Goal: Task Accomplishment & Management: Complete application form

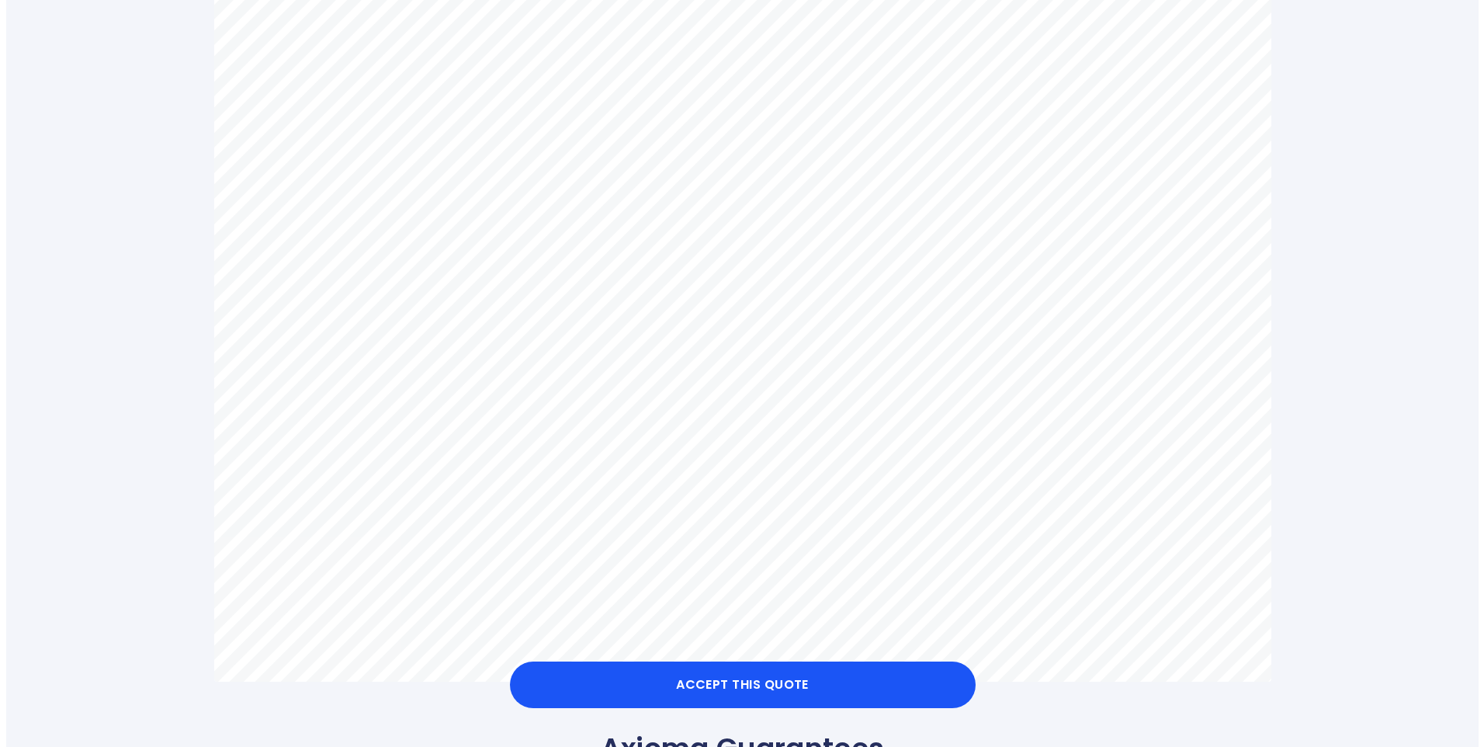
scroll to position [854, 0]
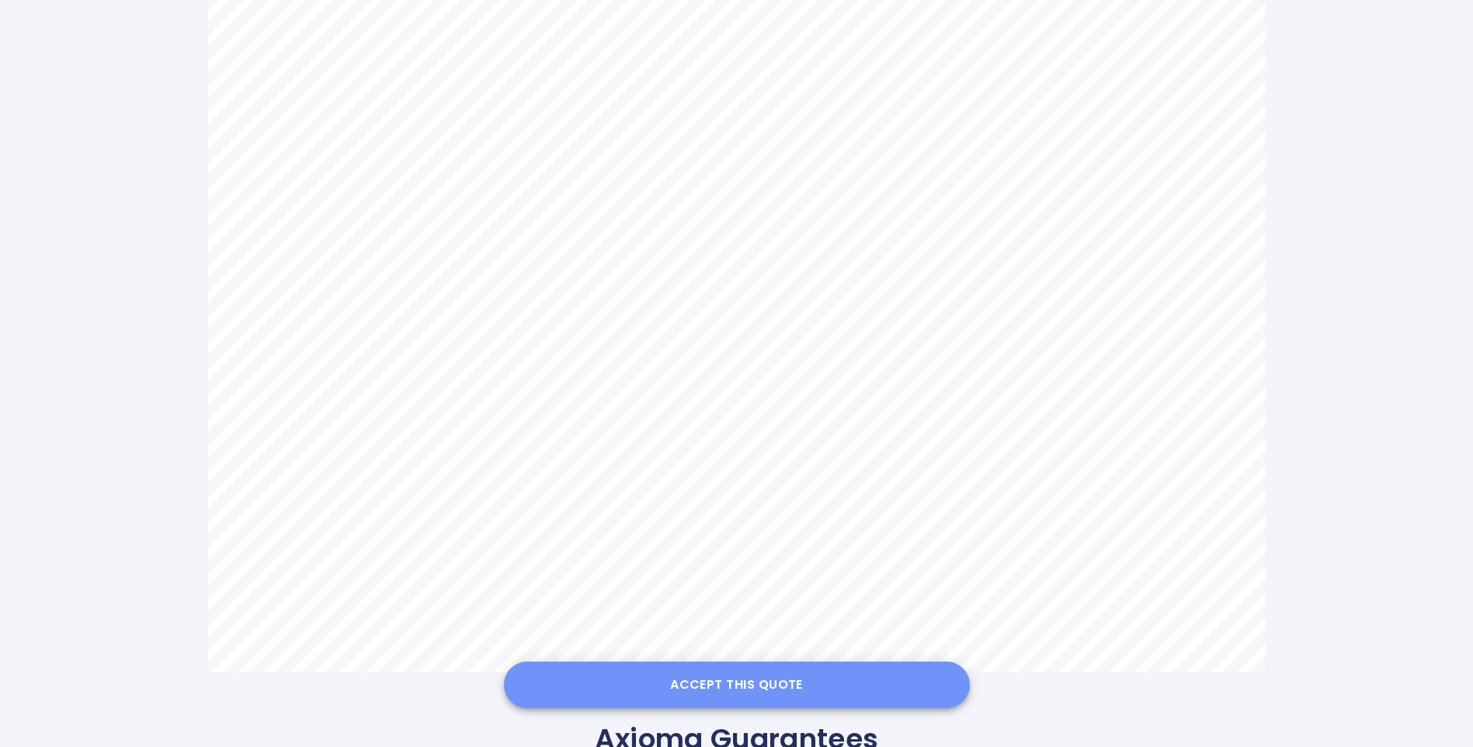
click at [745, 689] on button "Accept this Quote" at bounding box center [737, 684] width 466 height 47
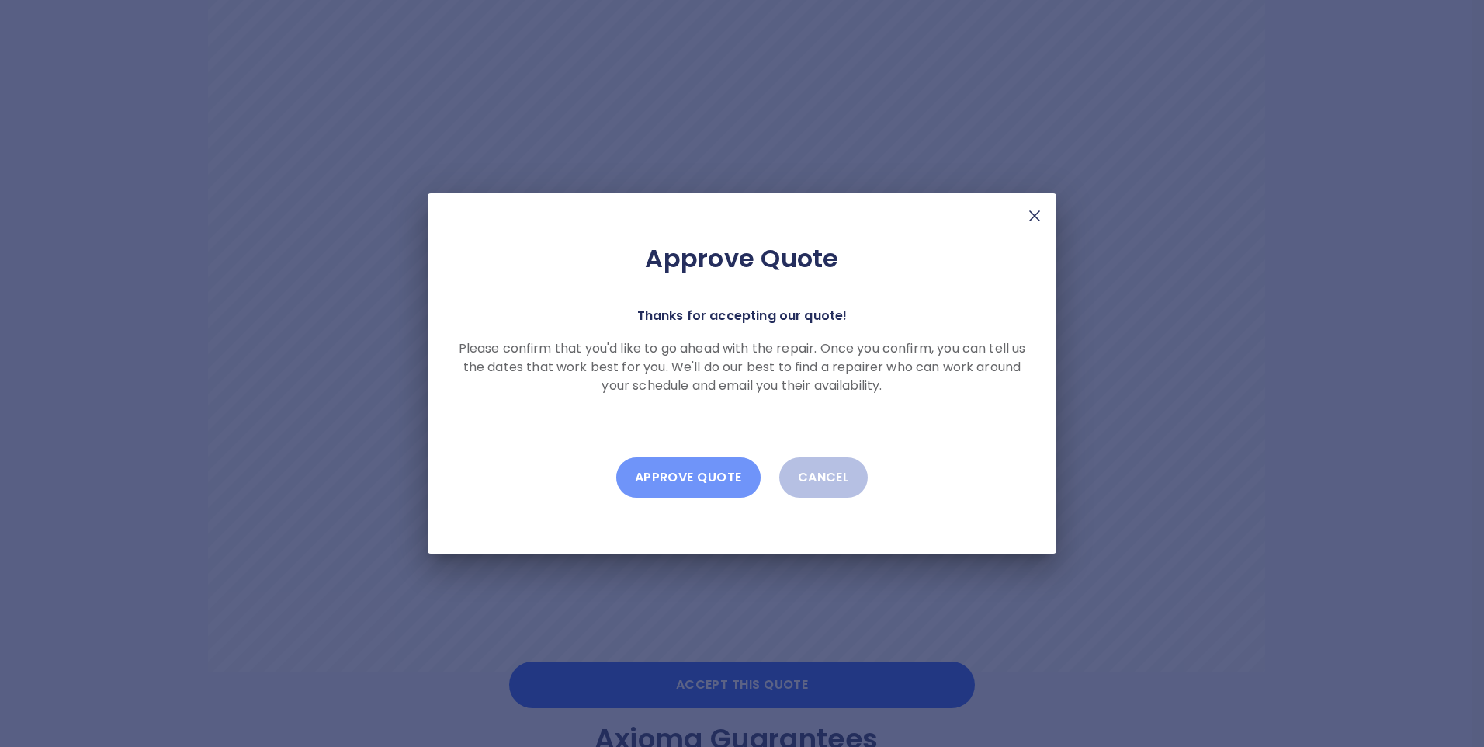
click at [692, 479] on button "Approve Quote" at bounding box center [688, 477] width 144 height 40
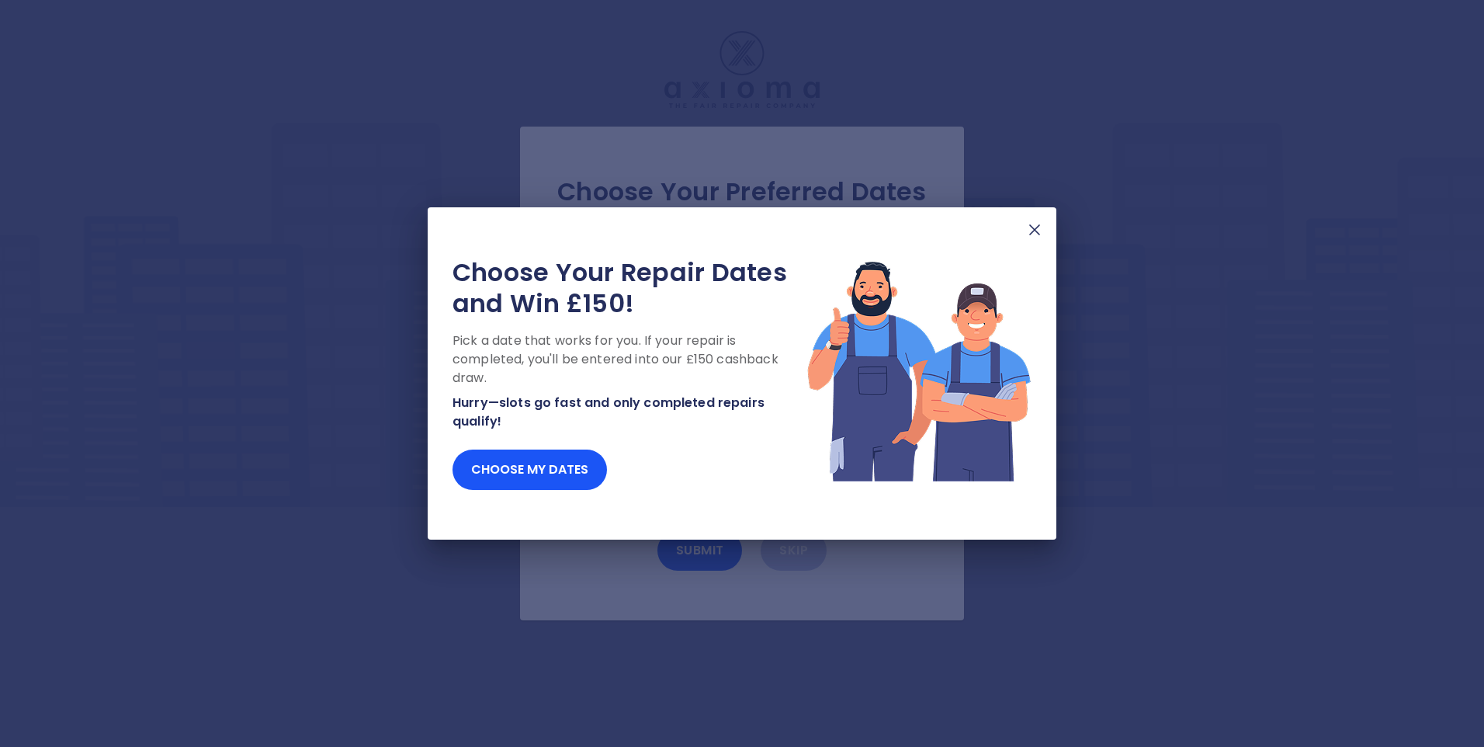
click at [1033, 230] on img at bounding box center [1035, 229] width 19 height 19
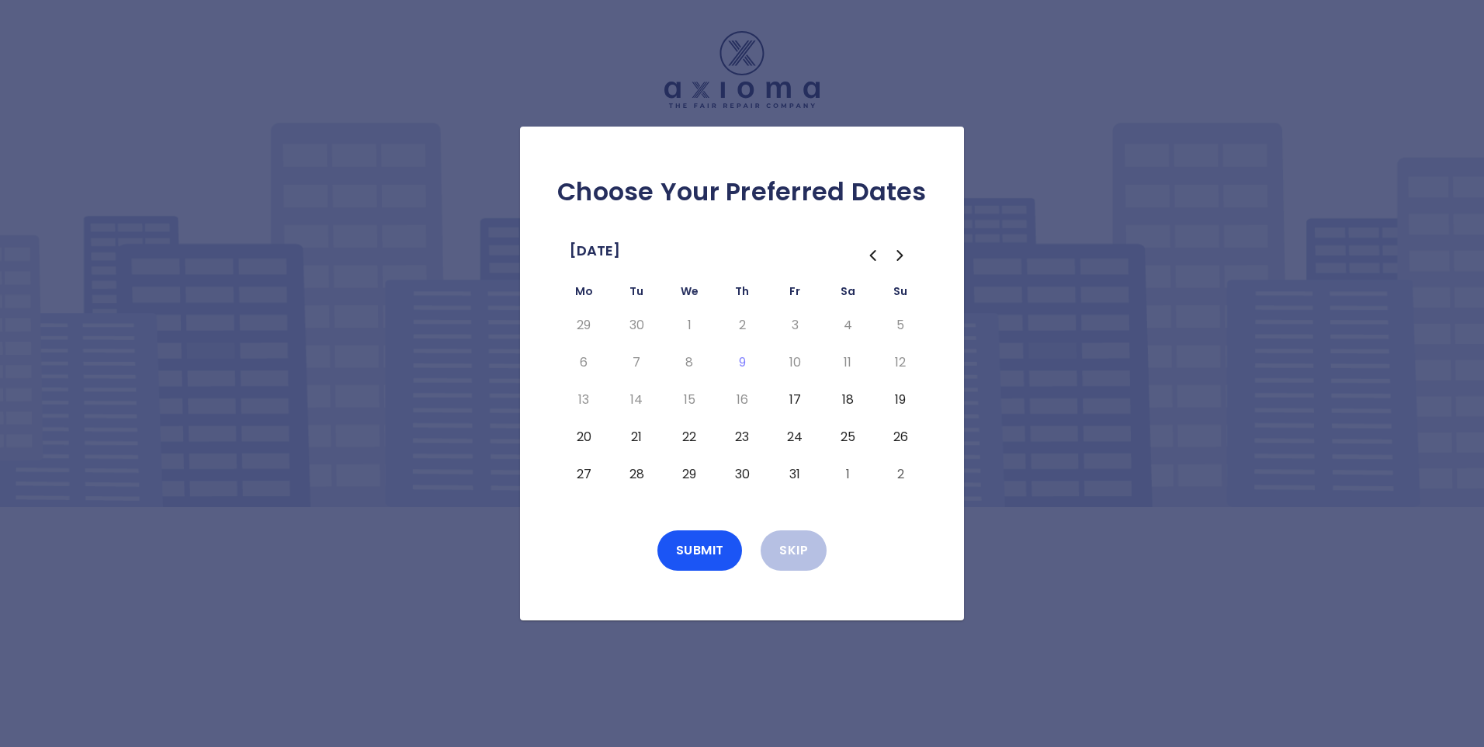
click at [687, 436] on button "22" at bounding box center [689, 437] width 28 height 25
click at [700, 553] on button "Submit" at bounding box center [700, 550] width 85 height 40
